Goal: Information Seeking & Learning: Learn about a topic

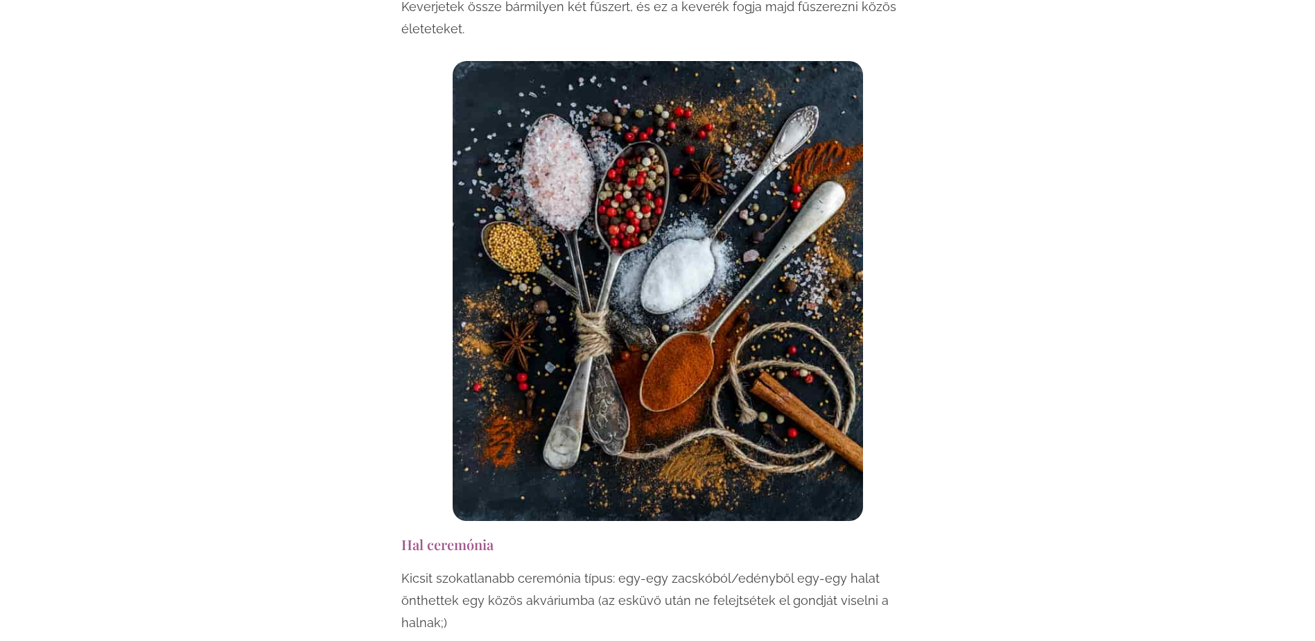
scroll to position [5062, 0]
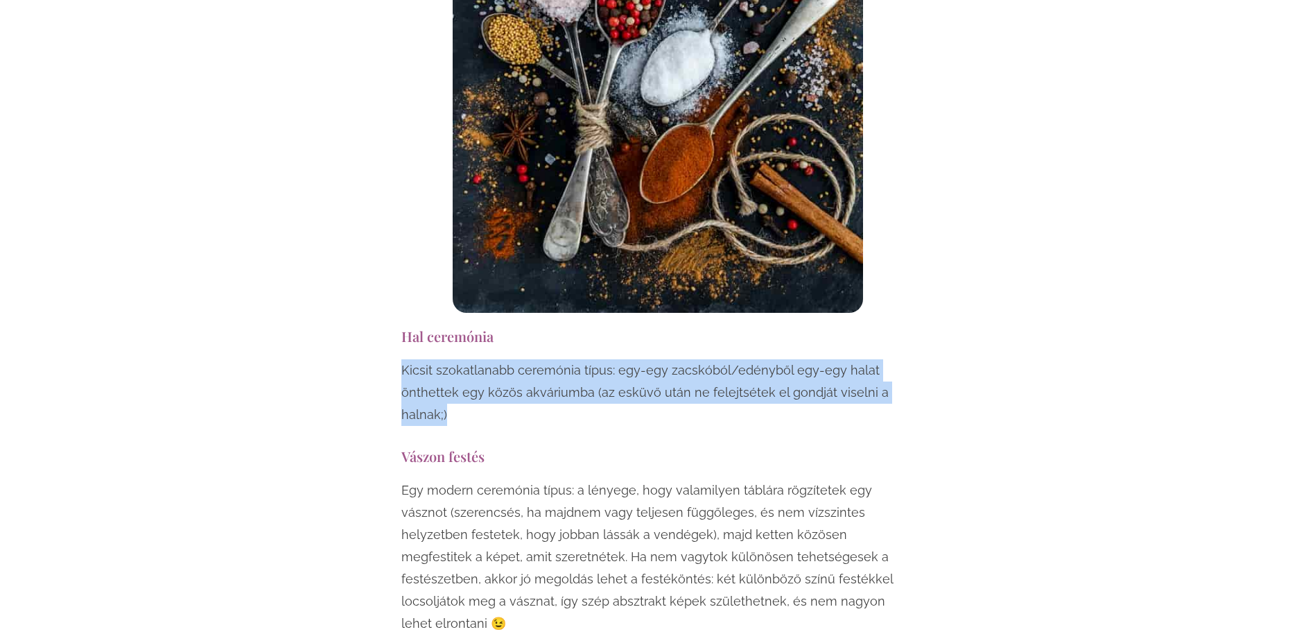
drag, startPoint x: 398, startPoint y: 279, endPoint x: 580, endPoint y: 322, distance: 186.9
click at [580, 322] on div "Hal ceremónia Kicsit szokatlanabb ceremónia típus: egy-egy zacskóból/edényből e…" at bounding box center [658, 380] width 527 height 120
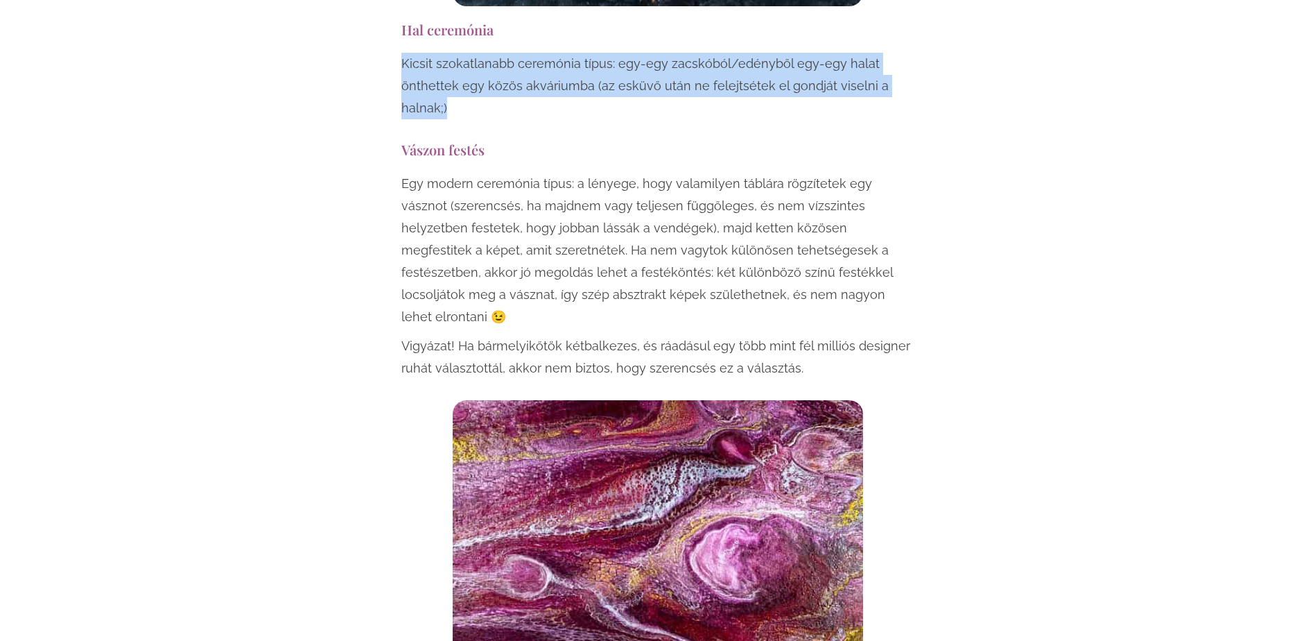
scroll to position [5270, 0]
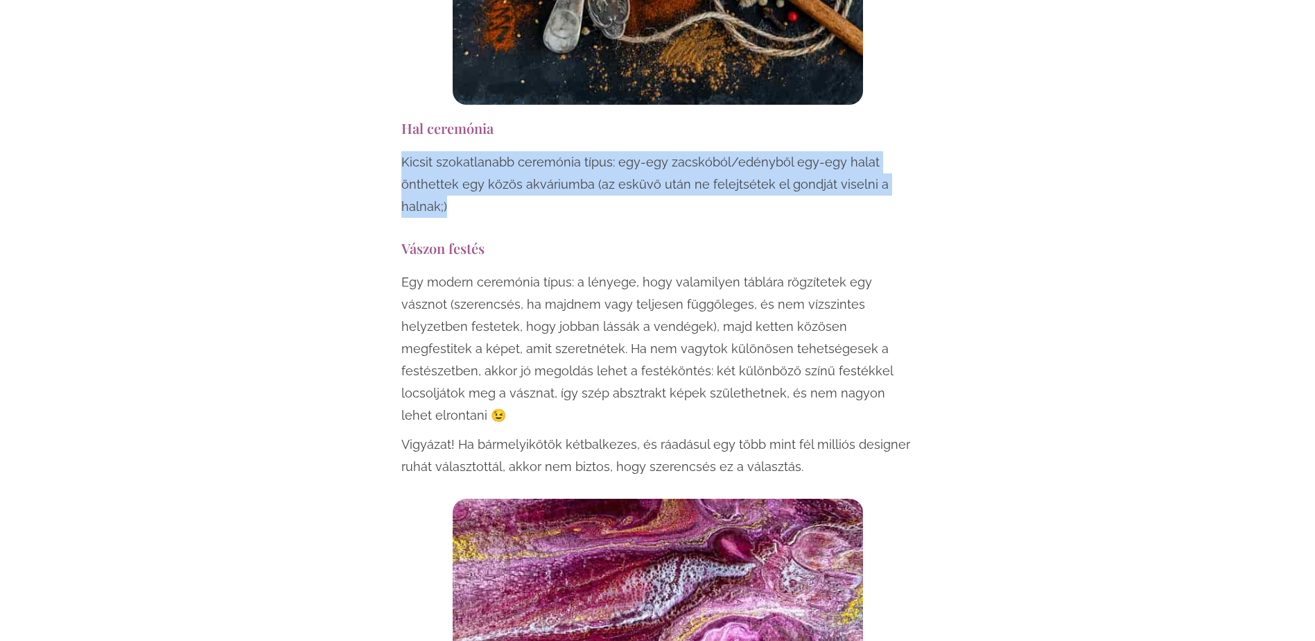
click at [417, 151] on p "Kicsit szokatlanabb ceremónia típus: egy-egy zacskóból/edényből egy-egy halat ö…" at bounding box center [657, 184] width 513 height 67
drag, startPoint x: 406, startPoint y: 68, endPoint x: 478, endPoint y: 119, distance: 88.1
click at [478, 151] on p "Kicsit szokatlanabb ceremónia típus: egy-egy zacskóból/edényből egy-egy halat ö…" at bounding box center [657, 184] width 513 height 67
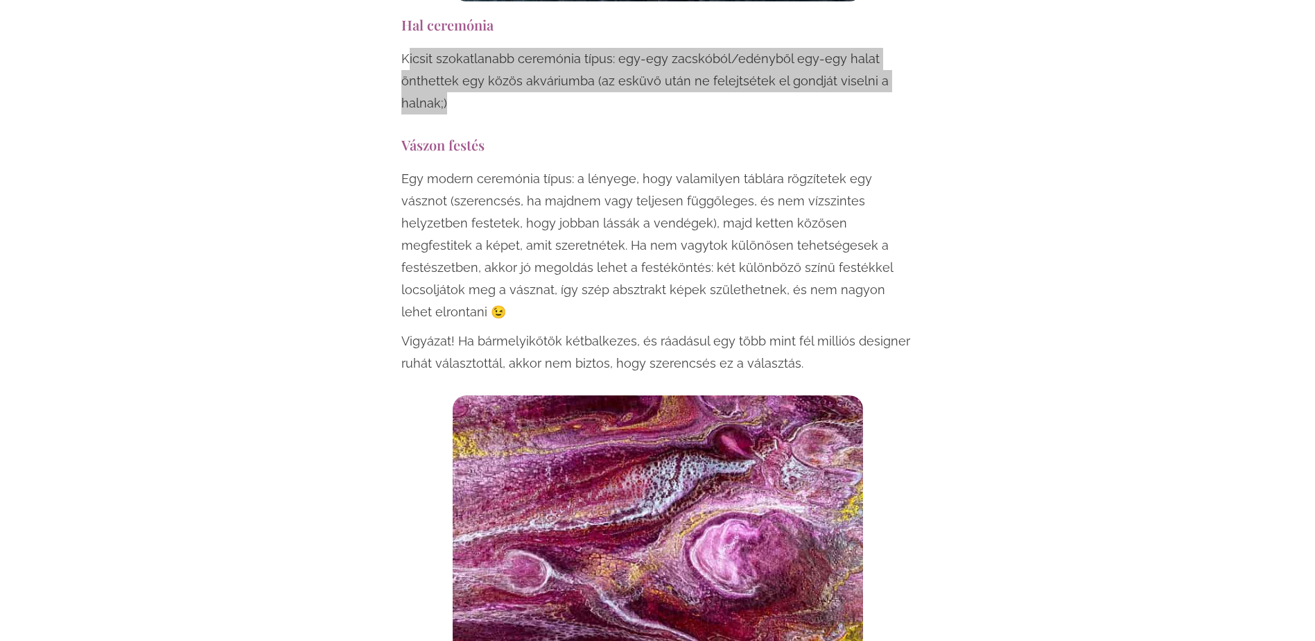
scroll to position [5201, 0]
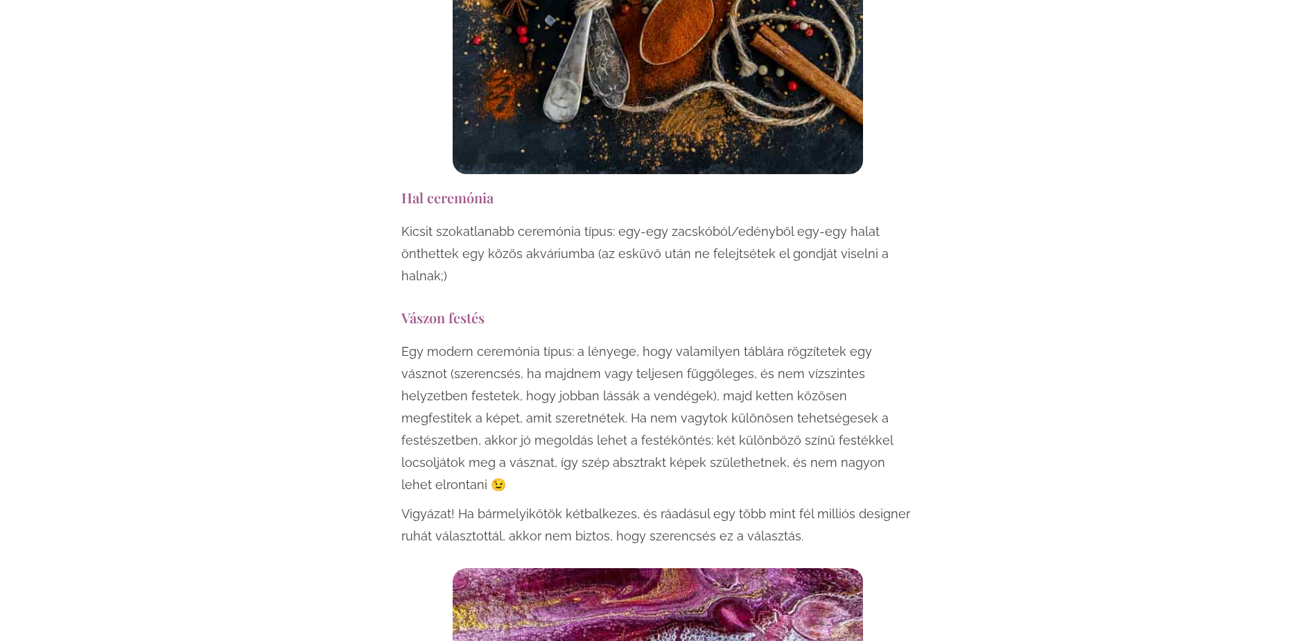
drag, startPoint x: 390, startPoint y: 211, endPoint x: 508, endPoint y: 229, distance: 118.5
click at [508, 308] on h3 "Vászon festés" at bounding box center [657, 317] width 513 height 19
drag, startPoint x: 489, startPoint y: 231, endPoint x: 387, endPoint y: 227, distance: 102.0
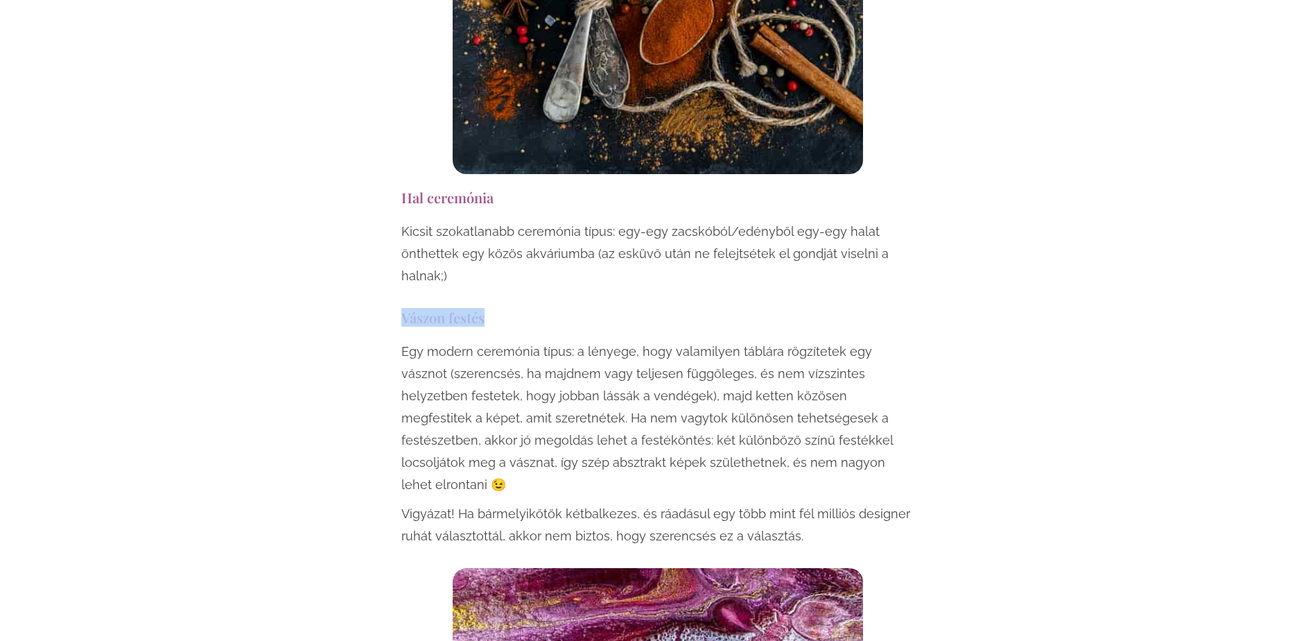
copy h3 "Vászon festés"
